Goal: Check status: Check status

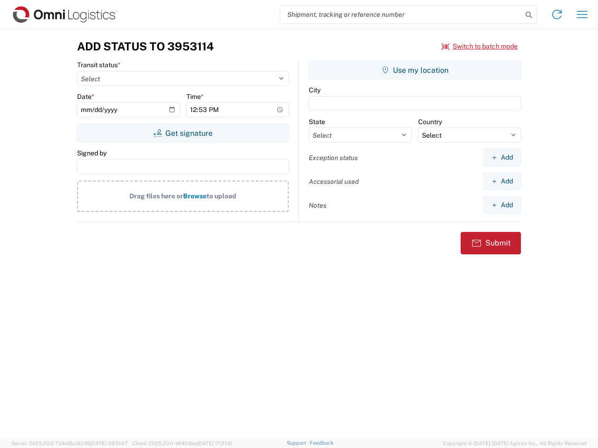
click at [401, 14] on input "search" at bounding box center [401, 15] width 242 height 18
click at [528, 15] on icon at bounding box center [528, 14] width 13 height 13
click at [556, 14] on icon at bounding box center [556, 14] width 15 height 15
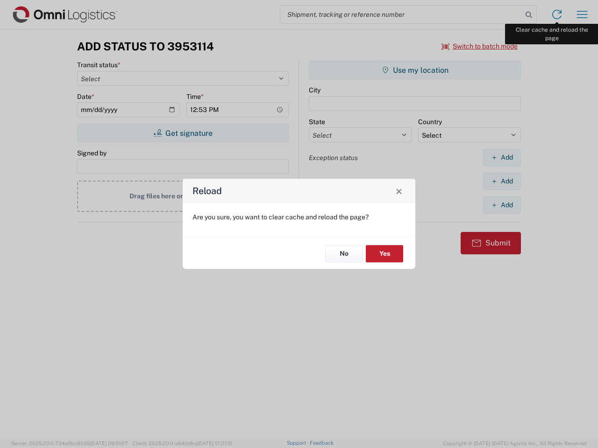
click at [582, 14] on div "Reload Are you sure, you want to clear cache and reload the page? No Yes" at bounding box center [299, 224] width 598 height 448
click at [479, 46] on div "Reload Are you sure, you want to clear cache and reload the page? No Yes" at bounding box center [299, 224] width 598 height 448
click at [183, 133] on div "Reload Are you sure, you want to clear cache and reload the page? No Yes" at bounding box center [299, 224] width 598 height 448
click at [415, 70] on div "Reload Are you sure, you want to clear cache and reload the page? No Yes" at bounding box center [299, 224] width 598 height 448
click at [501, 157] on div "Reload Are you sure, you want to clear cache and reload the page? No Yes" at bounding box center [299, 224] width 598 height 448
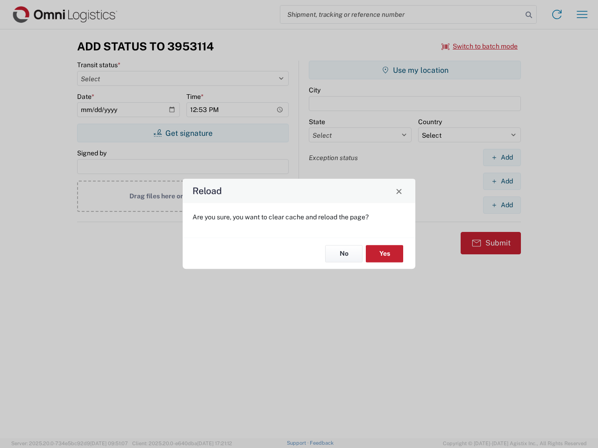
click at [501, 181] on div "Reload Are you sure, you want to clear cache and reload the page? No Yes" at bounding box center [299, 224] width 598 height 448
click at [501, 205] on div "Reload Are you sure, you want to clear cache and reload the page? No Yes" at bounding box center [299, 224] width 598 height 448
